Goal: Information Seeking & Learning: Learn about a topic

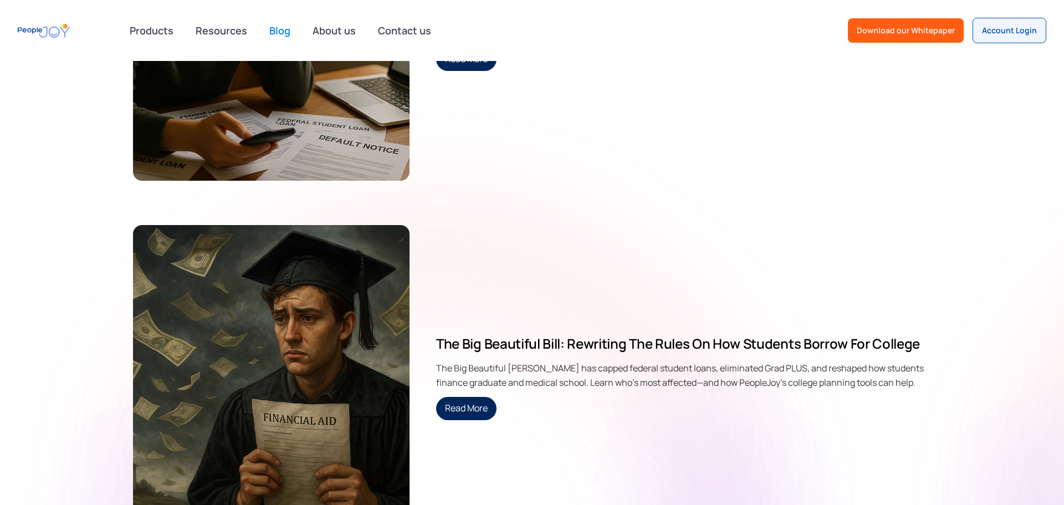
scroll to position [4334, 0]
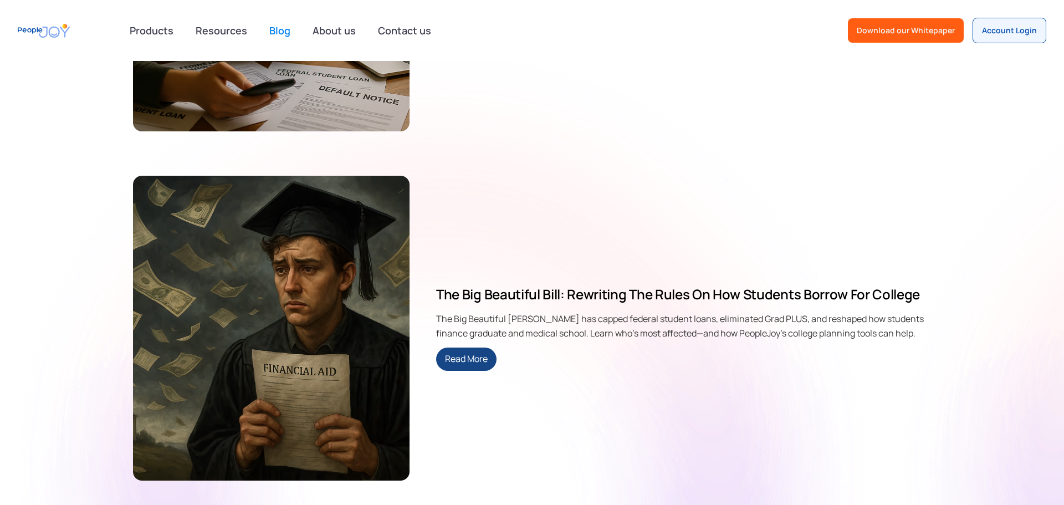
click at [455, 352] on link "Read More" at bounding box center [466, 358] width 60 height 23
